Goal: Information Seeking & Learning: Learn about a topic

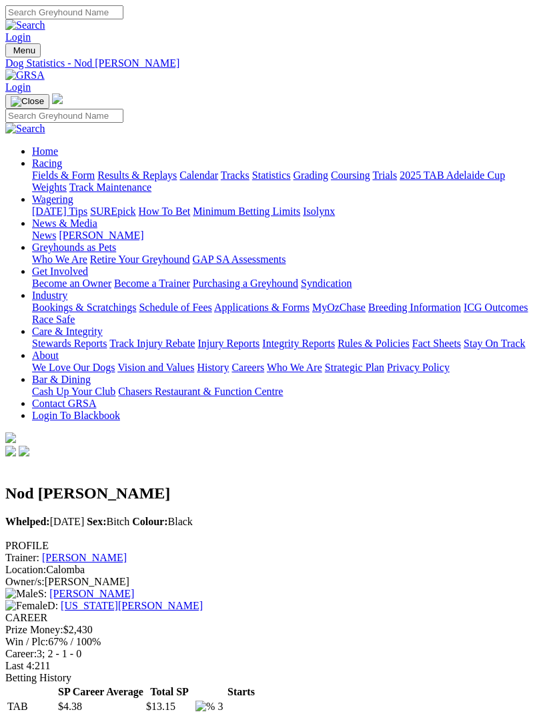
click at [11, 53] on img "Toggle navigation" at bounding box center [11, 53] width 0 height 0
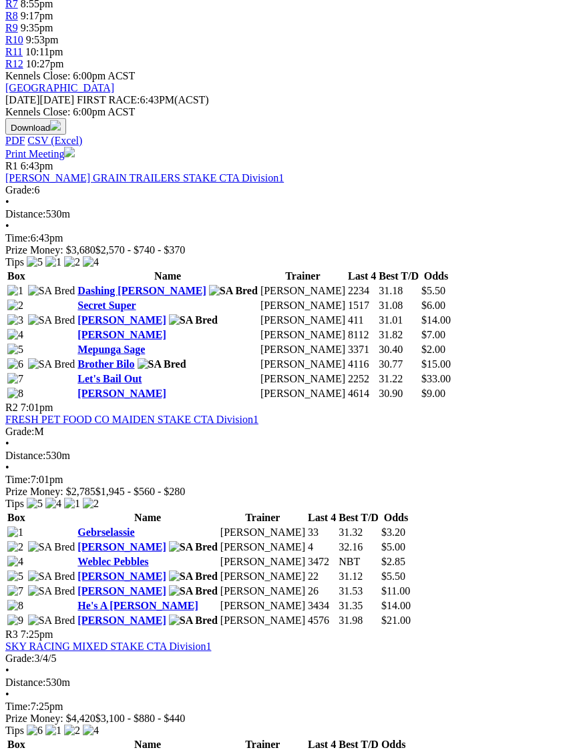
scroll to position [554, 0]
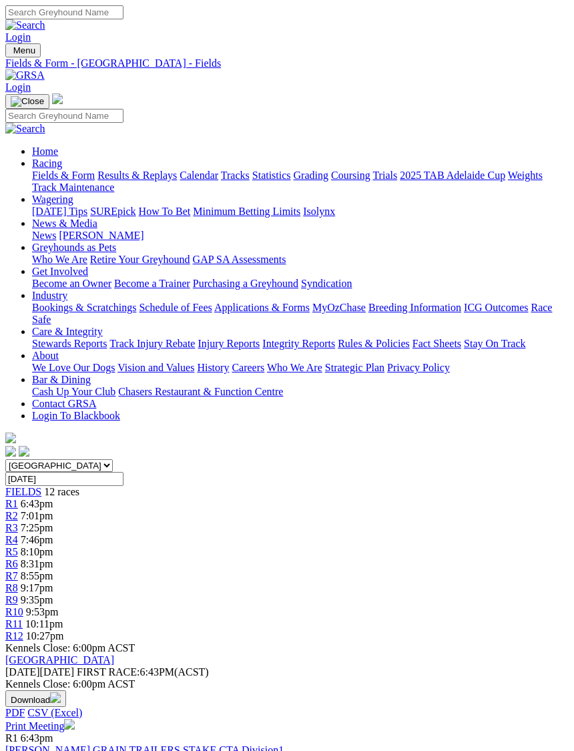
click at [28, 46] on span "Menu" at bounding box center [24, 50] width 22 height 10
click at [147, 181] on link "Results & Replays" at bounding box center [136, 174] width 79 height 11
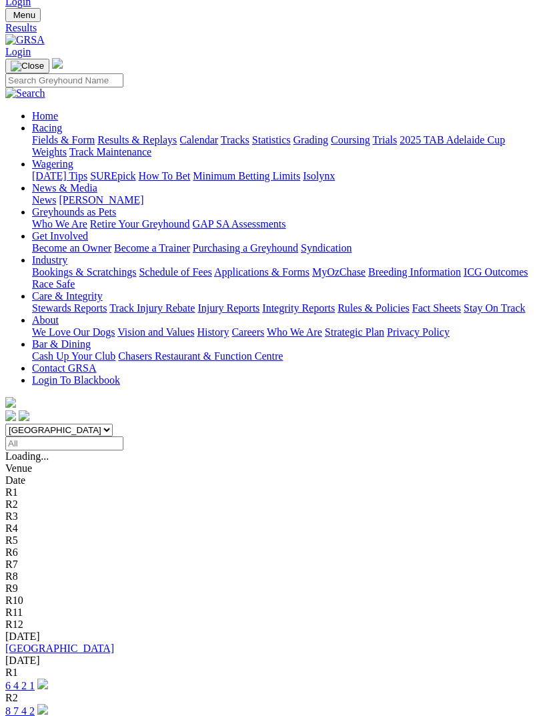
scroll to position [35, 0]
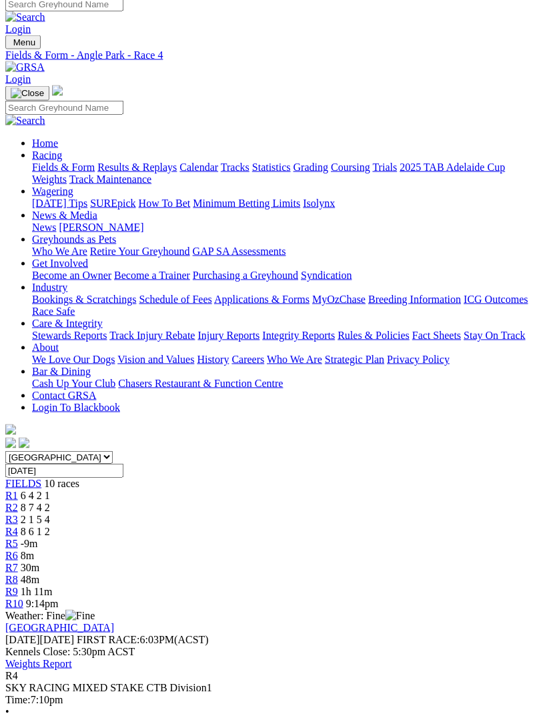
scroll to position [45, 0]
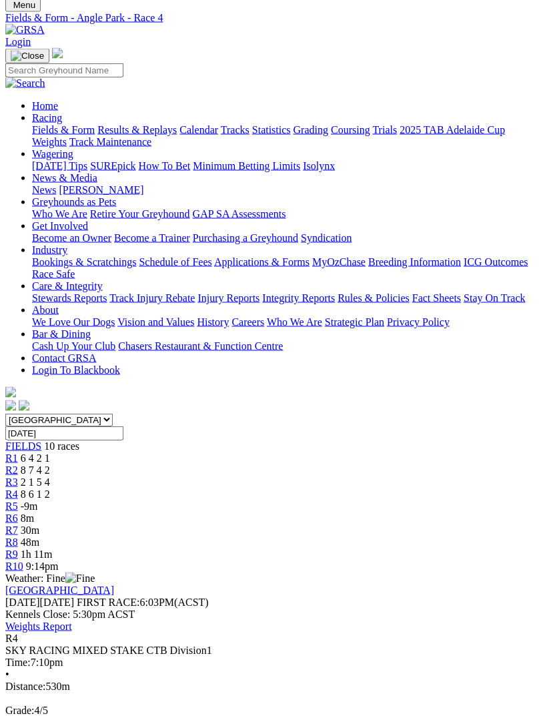
click at [18, 476] on link "R3" at bounding box center [11, 481] width 13 height 11
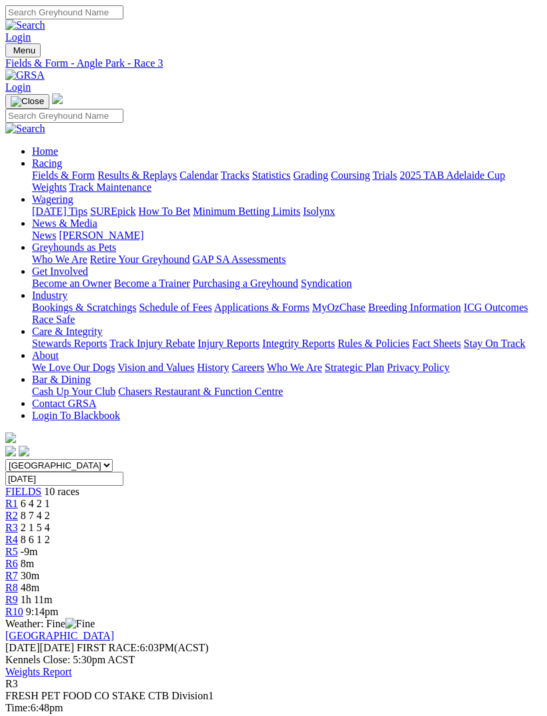
click at [18, 510] on span "R2" at bounding box center [11, 515] width 13 height 11
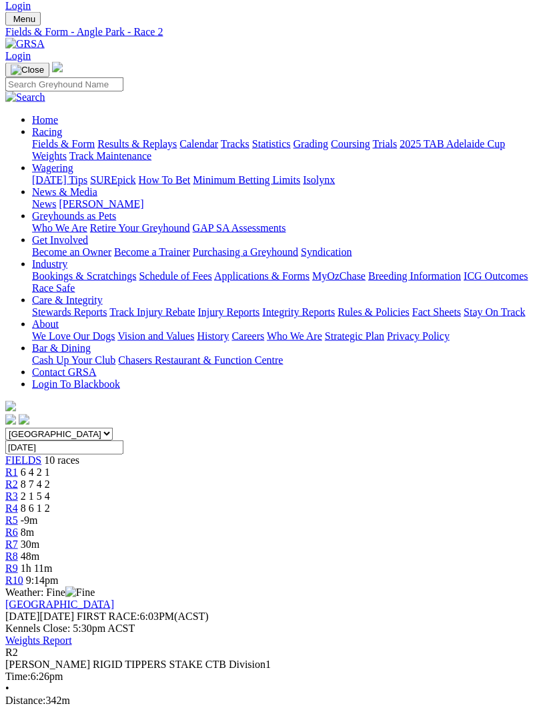
scroll to position [31, 0]
click at [50, 466] on span "6 4 2 1" at bounding box center [35, 471] width 29 height 11
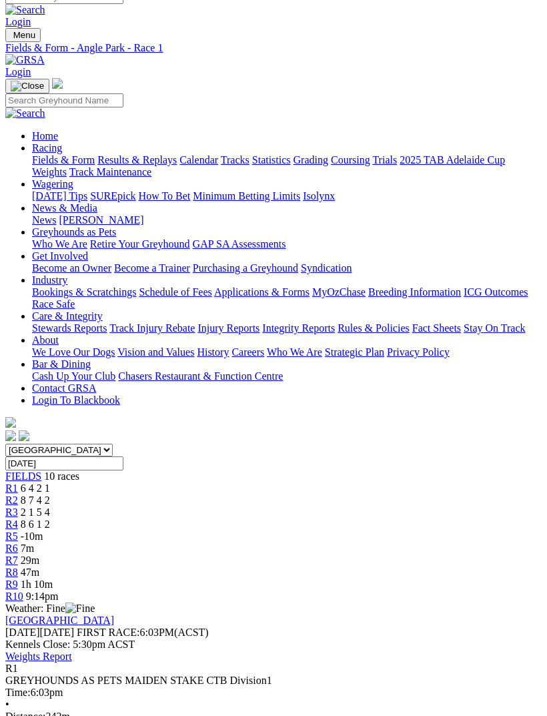
scroll to position [11, 0]
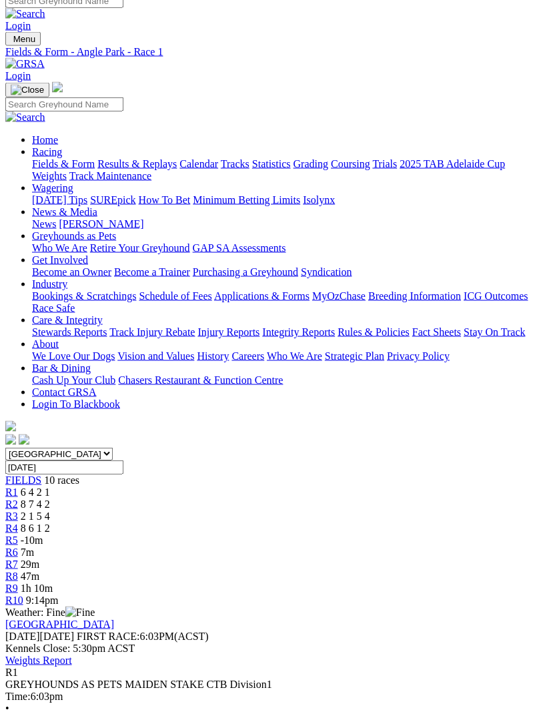
click at [18, 534] on link "R5" at bounding box center [11, 539] width 13 height 11
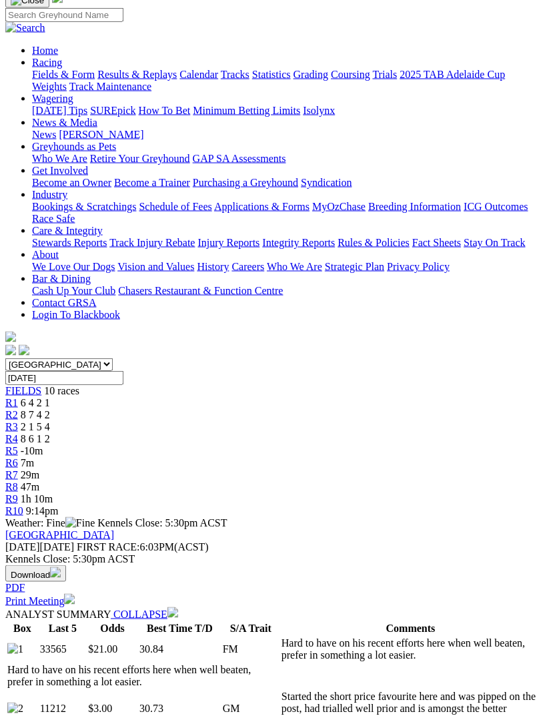
scroll to position [53, 0]
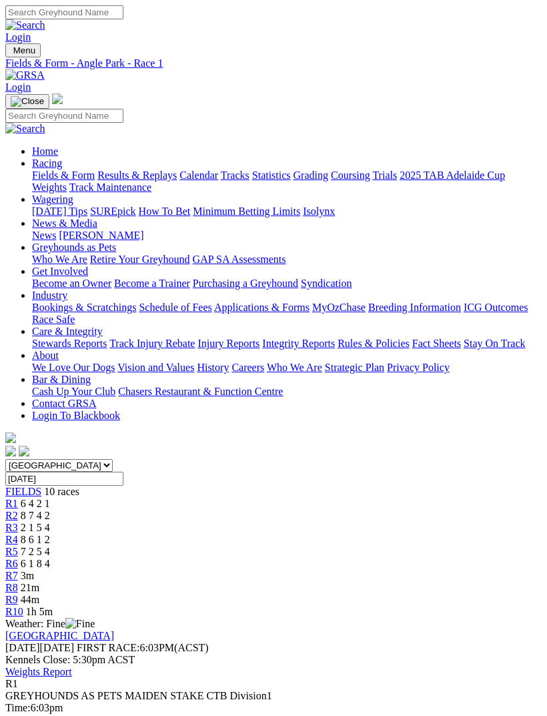
click at [11, 53] on img "Toggle navigation" at bounding box center [11, 53] width 0 height 0
click at [95, 175] on link "Fields & Form" at bounding box center [63, 174] width 63 height 11
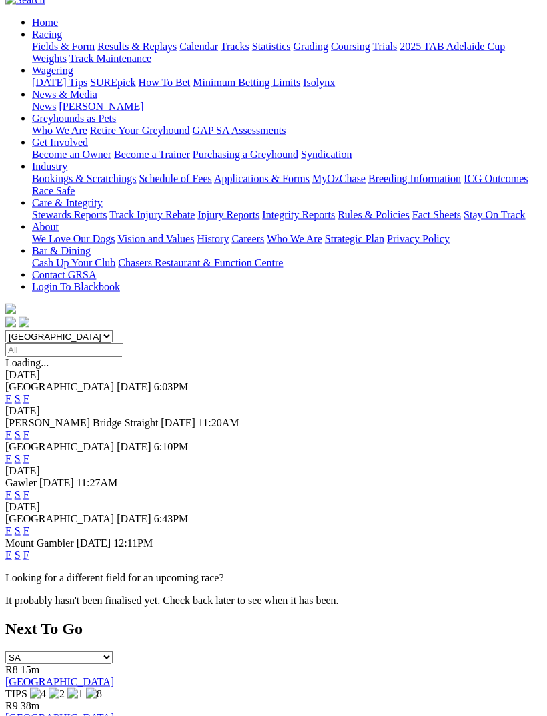
scroll to position [129, 0]
click at [29, 524] on link "F" at bounding box center [26, 529] width 6 height 11
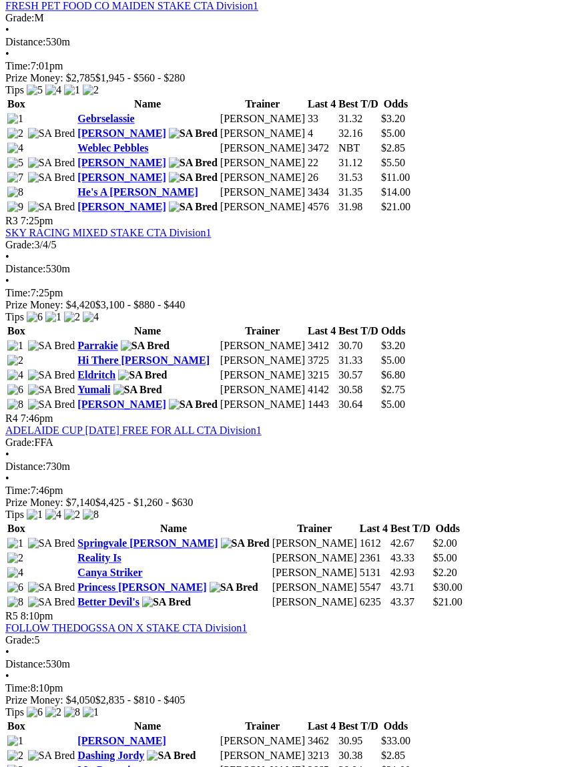
scroll to position [894, 0]
